Goal: Check status: Check status

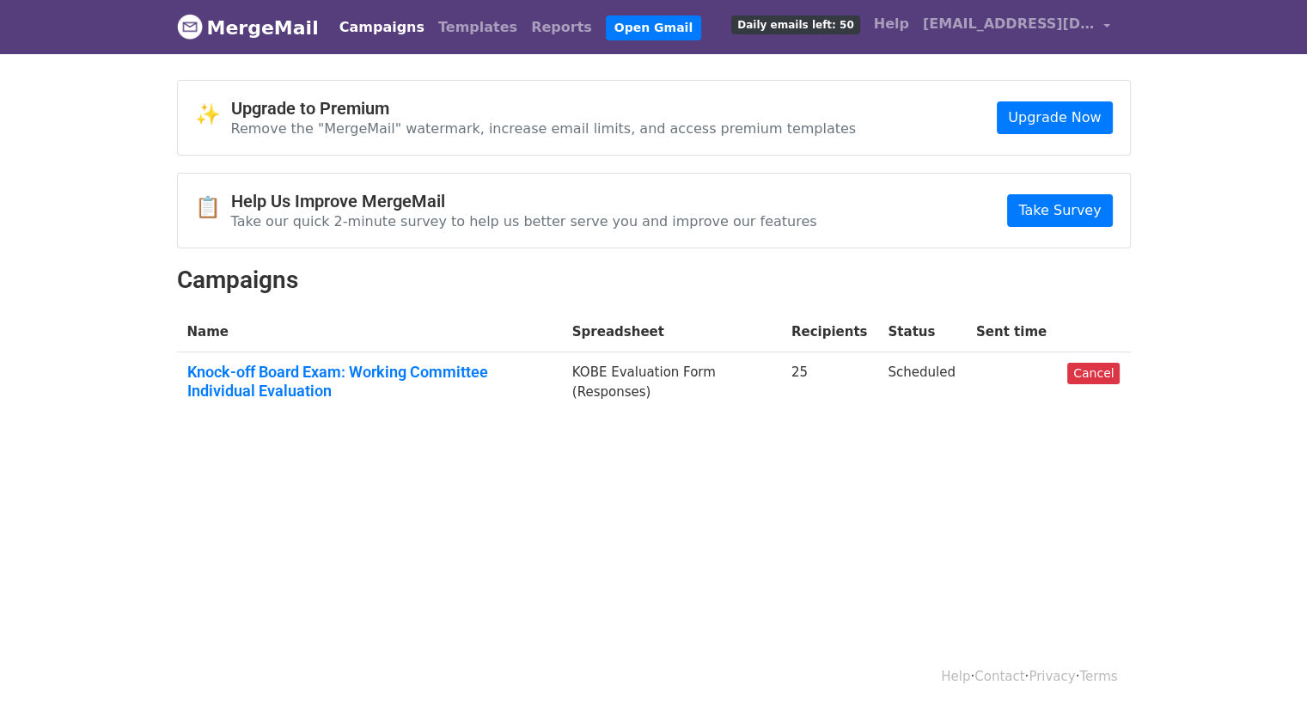
click at [854, 386] on td "25" at bounding box center [829, 384] width 97 height 65
click at [406, 383] on link "Knock-off Board Exam: Working Committee Individual Evaluation" at bounding box center [369, 381] width 364 height 37
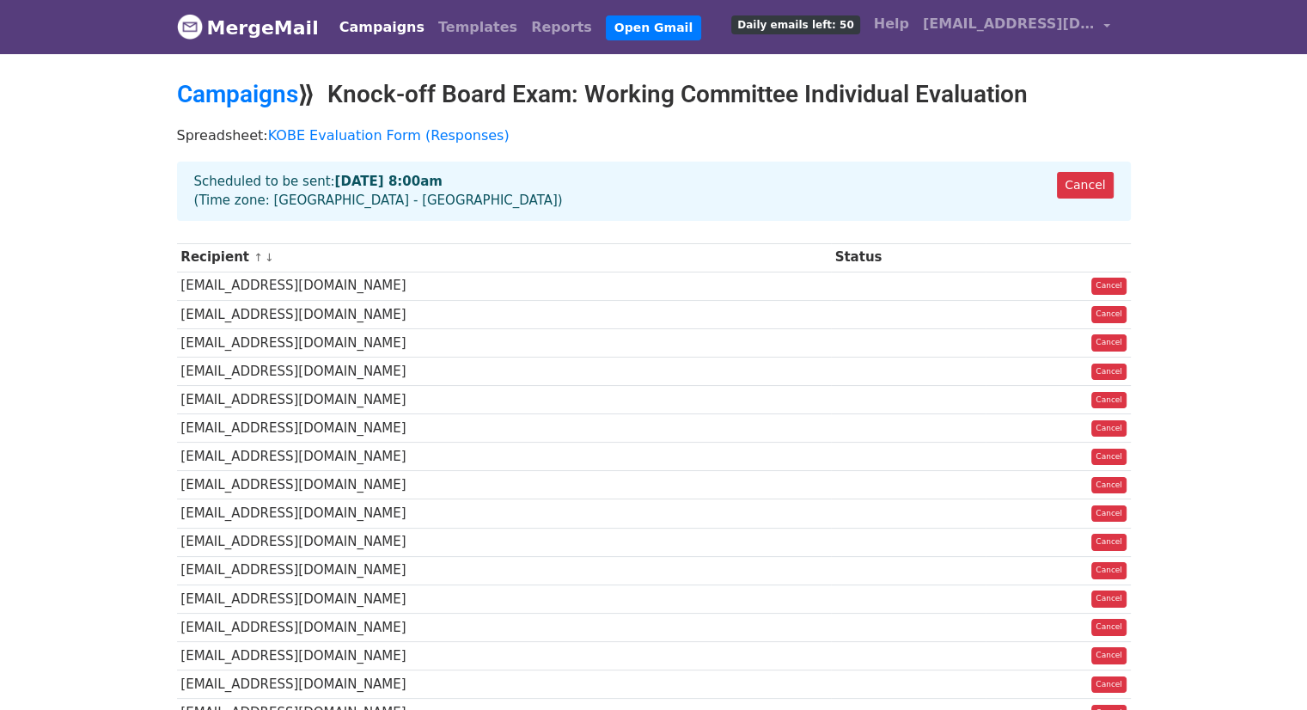
click at [265, 260] on link "↓" at bounding box center [269, 257] width 9 height 13
click at [253, 259] on link "↑" at bounding box center [257, 257] width 9 height 13
click at [131, 386] on body "MergeMail Campaigns Templates Reports Open Gmail Daily emails left: 50 Help sls…" at bounding box center [653, 532] width 1307 height 1064
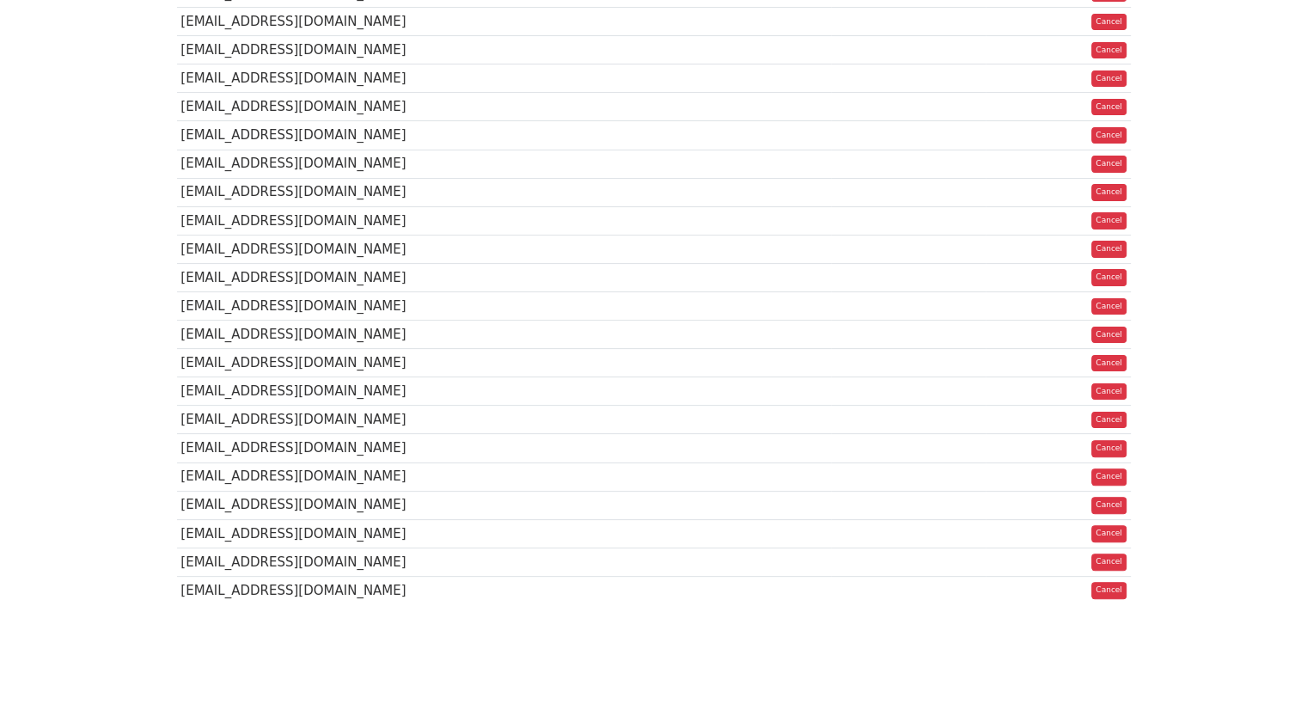
scroll to position [400, 0]
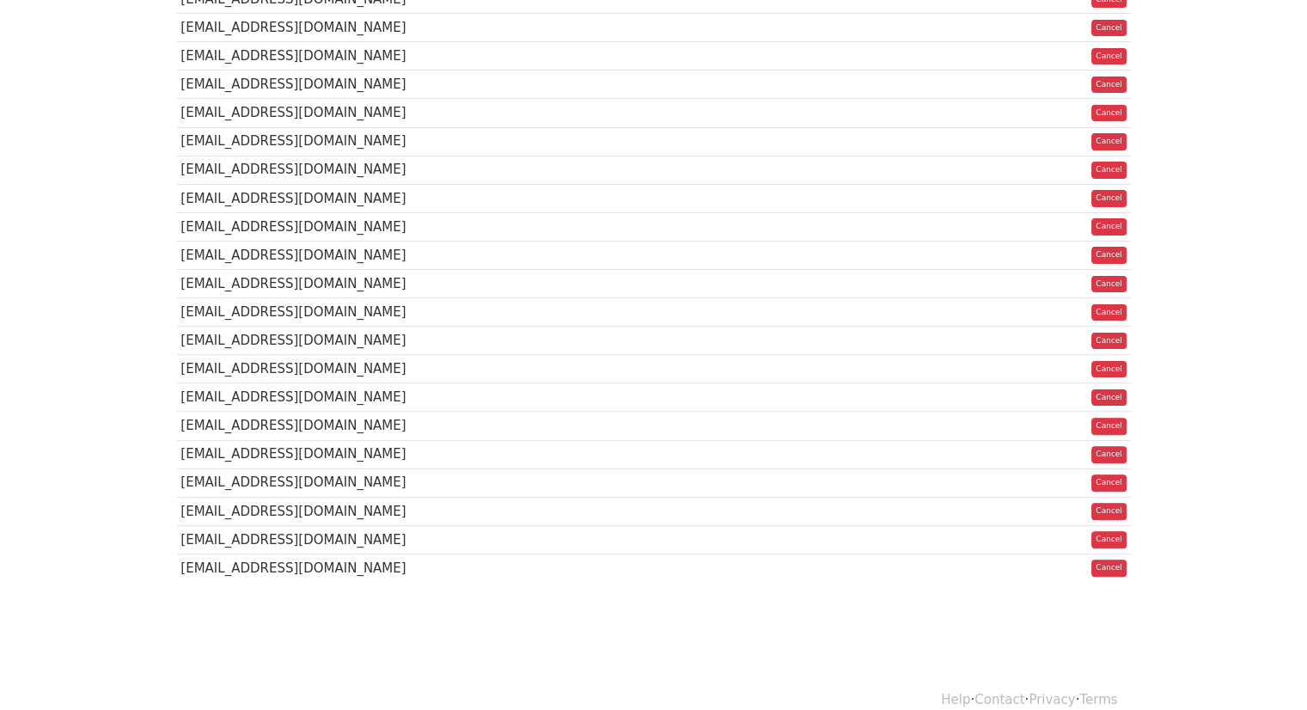
click at [448, 650] on body "MergeMail Campaigns Templates Reports Open Gmail Daily emails left: 50 Help sls…" at bounding box center [653, 132] width 1307 height 1064
click at [667, 565] on td "trisharcaw@gmail.com" at bounding box center [504, 567] width 654 height 28
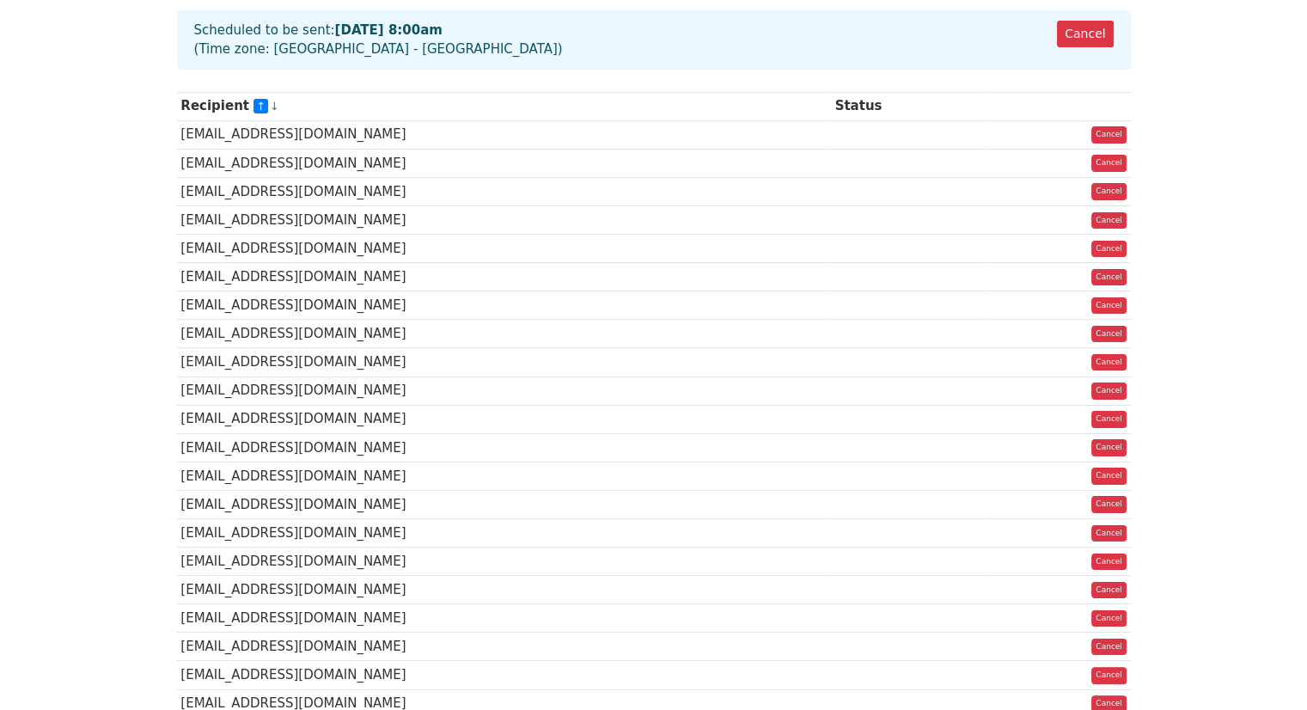
scroll to position [0, 0]
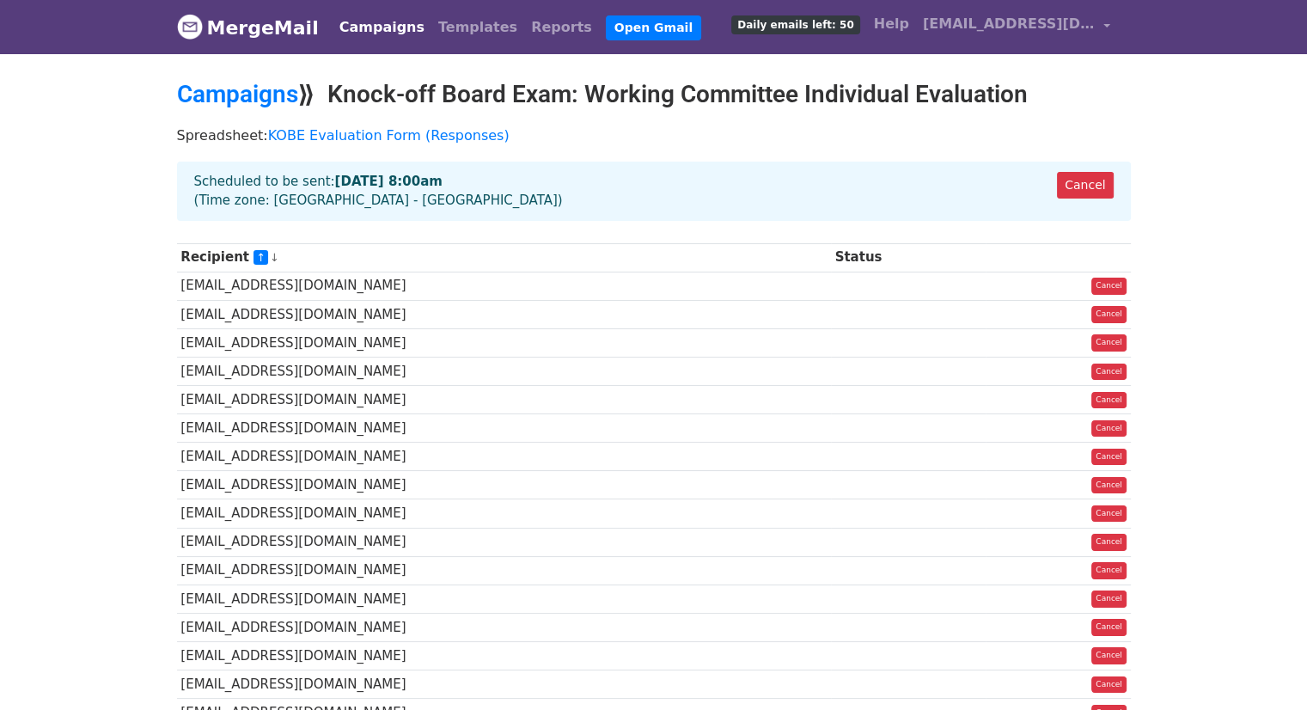
click at [133, 241] on body "MergeMail Campaigns Templates Reports Open Gmail Daily emails left: 50 Help sls…" at bounding box center [653, 532] width 1307 height 1064
